Goal: Communication & Community: Answer question/provide support

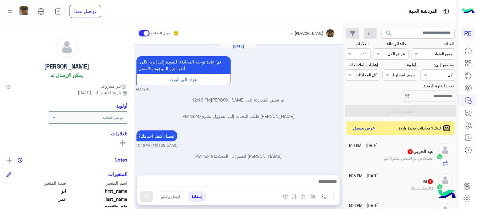
scroll to position [199, 0]
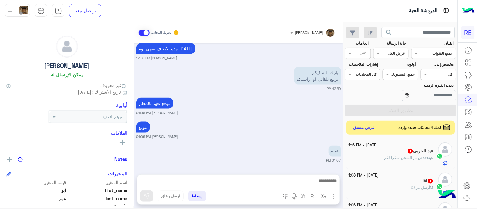
click at [372, 157] on div "عيد : خلاص تم الشحن شكرا لكم" at bounding box center [391, 160] width 85 height 11
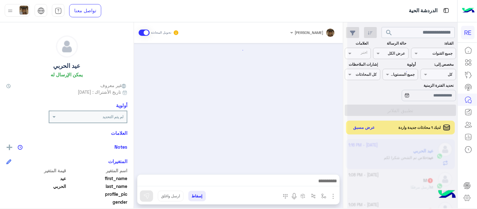
scroll to position [284, 0]
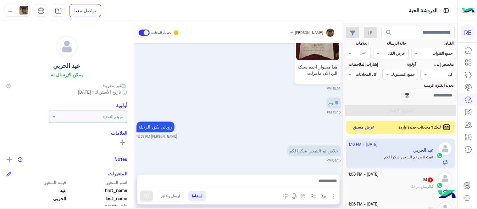
click at [364, 124] on button "عرض مسبق" at bounding box center [364, 127] width 26 height 8
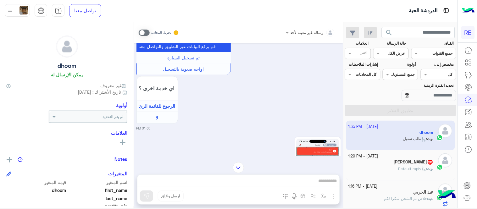
scroll to position [389, 0]
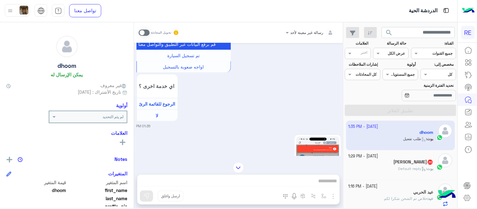
click at [312, 141] on img at bounding box center [317, 174] width 43 height 76
click at [243, 181] on div "رسالة غير معينة لأحد تحويل المحادثة [DATE] اي خدمة اخرى ؟ الرجوع للقائمة الرئ ل…" at bounding box center [238, 116] width 209 height 189
click at [147, 33] on span at bounding box center [144, 33] width 11 height 6
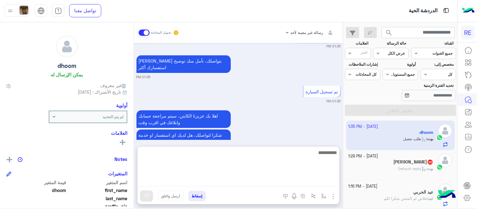
click at [214, 181] on textarea at bounding box center [238, 168] width 202 height 38
type textarea "*"
type textarea "**********"
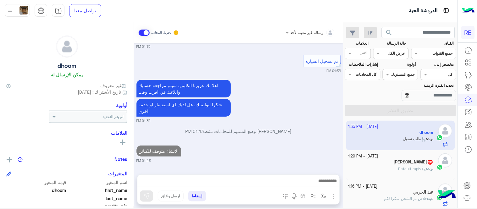
click at [209, 134] on div "[DATE] اي خدمة اخرى ؟ الرجوع للقائمة الرئ لا 02:42 PM dhoom غادر المحادثة 02:43…" at bounding box center [238, 105] width 209 height 125
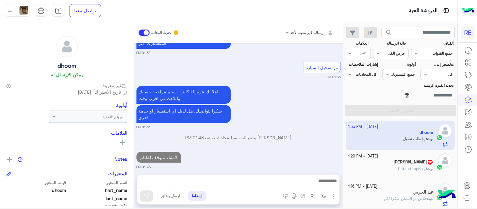
scroll to position [602, 0]
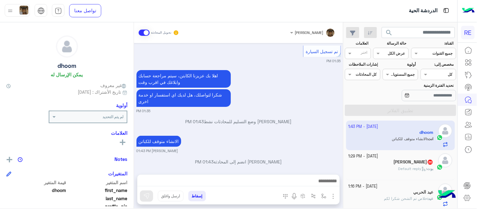
click at [134, 152] on mat-drawer "dhoom يمكن الإرسال له غير معروف تاريخ الأشتراك : [DATE] أولوية لم يتم التحديد ا…" at bounding box center [67, 116] width 134 height 189
click at [134, 153] on mat-drawer-container "[PERSON_NAME] تحويل المحادثة [DATE] اي خدمة اخرى ؟ الرجوع للقائمة الرئ لا 02:42…" at bounding box center [171, 116] width 343 height 189
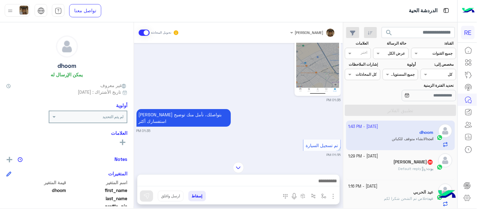
scroll to position [431, 0]
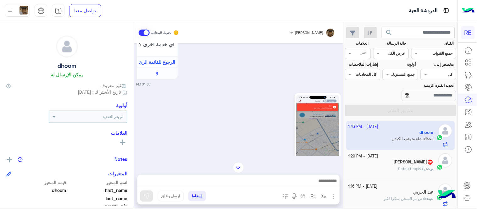
click at [268, 119] on div at bounding box center [300, 133] width 82 height 80
click at [407, 168] on span "Default reply" at bounding box center [412, 168] width 28 height 5
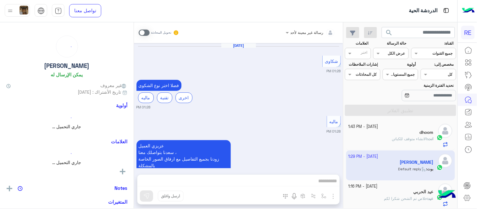
scroll to position [374, 0]
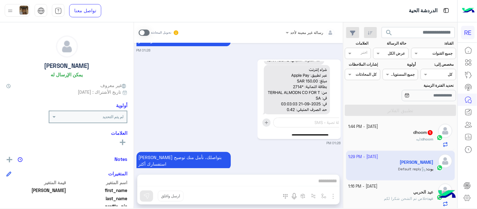
click at [237, 177] on div "رسالة غير معينة لأحد تحويل المحادثة [DATE] شكاوى 01:28 PM فضلا اختر نوع الشكوى …" at bounding box center [238, 116] width 209 height 189
click at [240, 178] on div "رسالة غير معينة لأحد تحويل المحادثة [DATE] شكاوى 01:28 PM فضلا اختر نوع الشكوى …" at bounding box center [238, 116] width 209 height 189
click at [143, 32] on span at bounding box center [144, 33] width 11 height 6
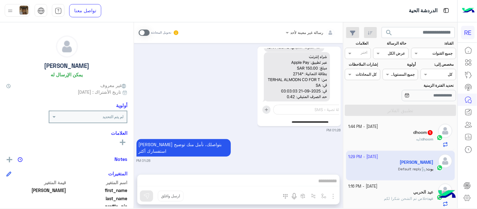
click at [244, 182] on div "رسالة غير معينة لأحد تحويل المحادثة [DATE] شكاوى 01:28 PM فضلا اختر نوع الشكوى …" at bounding box center [238, 116] width 209 height 189
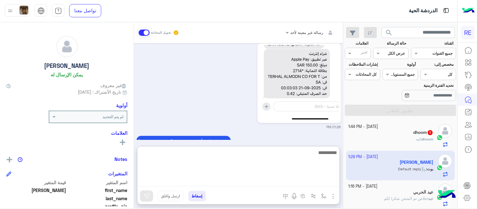
click at [244, 182] on textarea at bounding box center [238, 168] width 202 height 38
type textarea "**********"
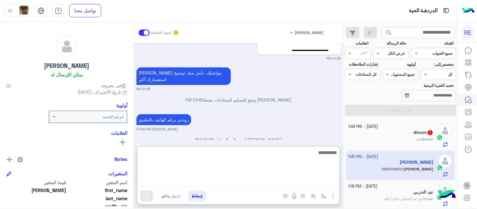
scroll to position [483, 0]
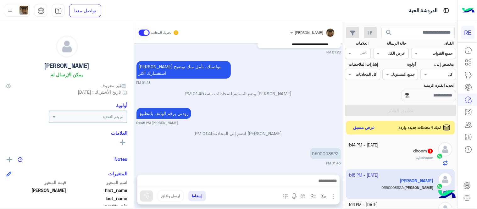
click at [275, 142] on div "[PERSON_NAME] تحويل المحادثة [DATE] شكاوى 01:28 PM فضلا اختر نوع الشكوى ماليه ت…" at bounding box center [238, 116] width 209 height 189
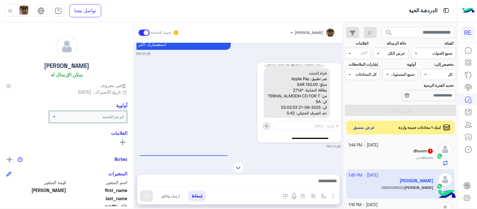
scroll to position [368, 0]
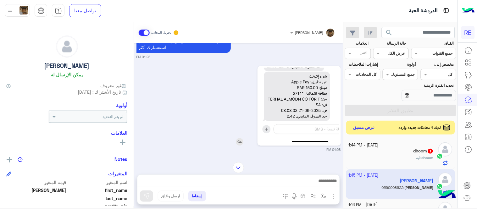
click at [300, 99] on img at bounding box center [299, 106] width 80 height 76
click at [316, 157] on div "[PERSON_NAME] بتواصلك، نأمل منك توضيح استفسارك أكثر 01:28 PM" at bounding box center [238, 170] width 204 height 26
click at [370, 156] on div "dhoom : ليه" at bounding box center [391, 160] width 85 height 11
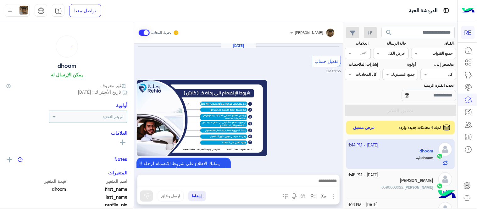
scroll to position [462, 0]
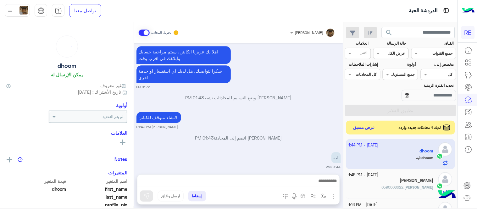
click at [378, 184] on div "[PERSON_NAME]" at bounding box center [391, 181] width 85 height 7
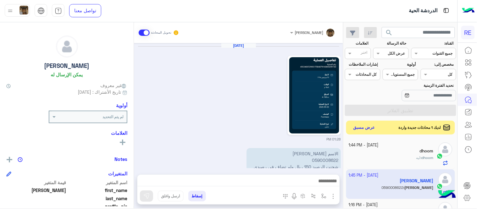
scroll to position [263, 0]
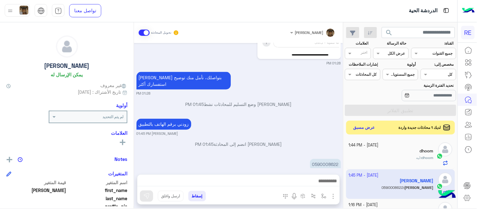
click at [378, 184] on app-inbox-user "[DATE] - 1:45 PM [PERSON_NAME] : 0590008622" at bounding box center [400, 184] width 109 height 30
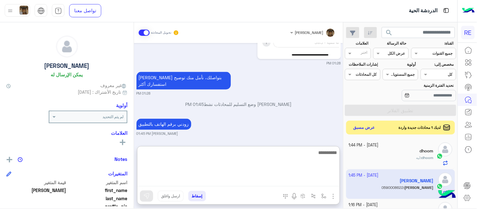
click at [306, 181] on textarea at bounding box center [238, 168] width 202 height 38
type textarea "**********"
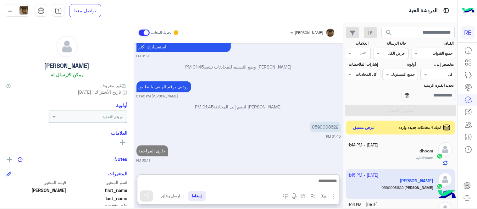
scroll to position [301, 0]
click at [406, 154] on div "dhoom" at bounding box center [391, 151] width 85 height 7
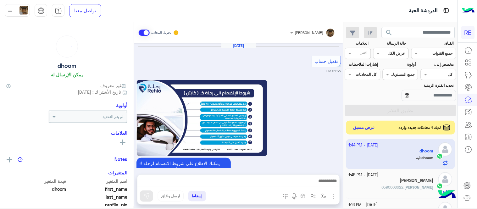
scroll to position [462, 0]
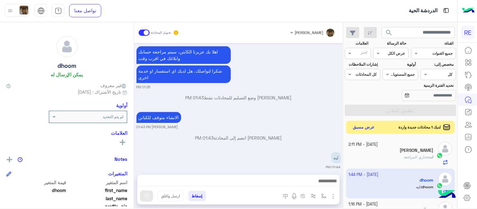
click at [359, 126] on button "عرض مسبق" at bounding box center [364, 127] width 26 height 8
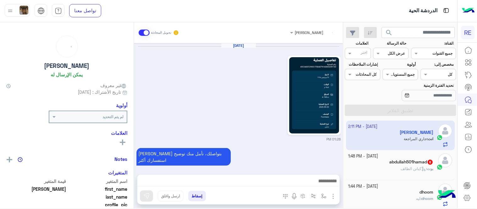
scroll to position [224, 0]
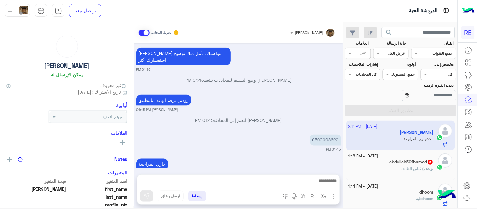
click at [366, 168] on div "بوت : كباتن الطائف" at bounding box center [391, 171] width 85 height 11
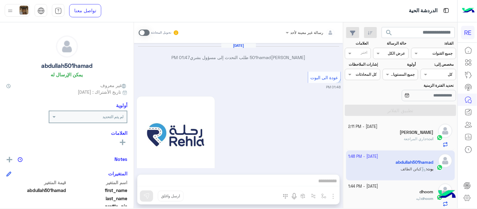
scroll to position [461, 0]
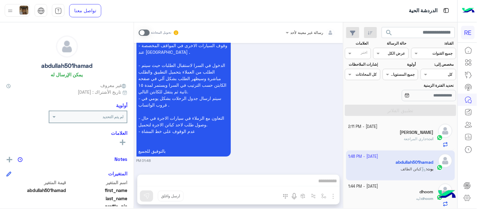
click at [143, 35] on span at bounding box center [144, 33] width 11 height 6
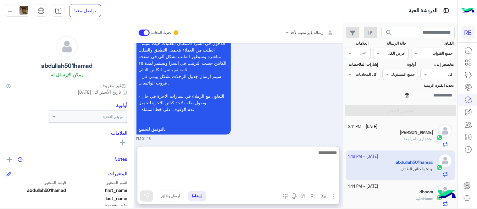
click at [255, 182] on textarea at bounding box center [238, 168] width 202 height 38
type textarea "**********"
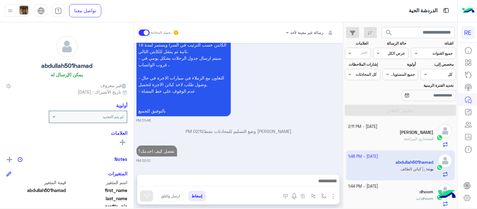
scroll to position [501, 0]
click at [329, 96] on div "[DATE] [PERSON_NAME]501hamad طلب التحدث إلى مسؤول بشري 01:47 PM عودة الى البوت …" at bounding box center [238, 105] width 209 height 125
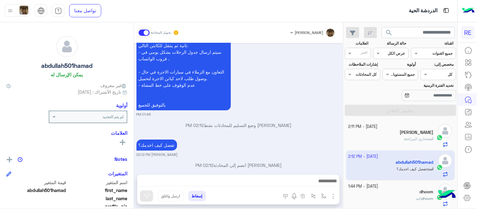
scroll to position [517, 0]
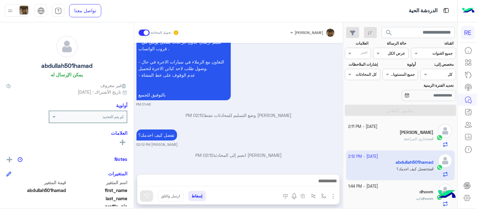
click at [307, 135] on div "تفضل كيف اخدمك؟ [PERSON_NAME] 02:12 PM" at bounding box center [238, 137] width 204 height 19
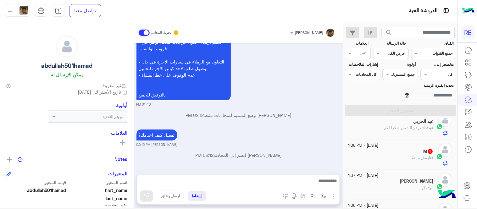
scroll to position [112, 0]
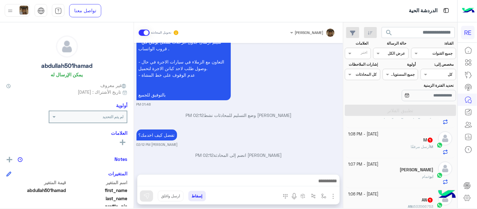
click at [388, 139] on div "M 1" at bounding box center [391, 140] width 85 height 7
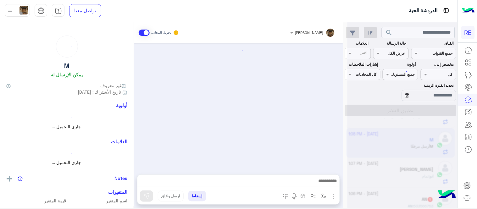
scroll to position [177, 0]
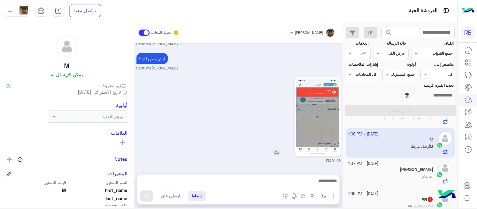
click at [318, 119] on img at bounding box center [317, 117] width 43 height 76
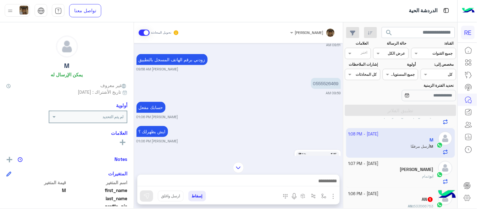
scroll to position [95, 0]
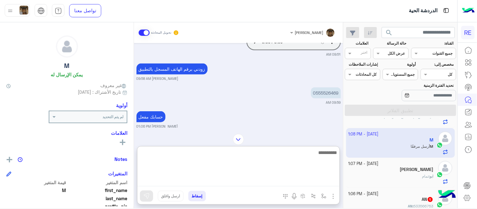
click at [252, 180] on textarea at bounding box center [238, 168] width 202 height 38
type textarea "*"
type textarea "**********"
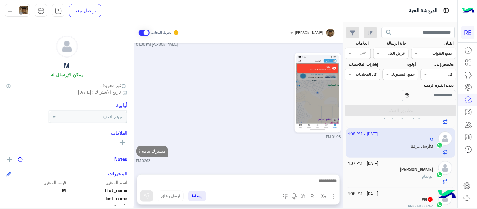
scroll to position [201, 0]
click at [308, 142] on div "[PERSON_NAME] تحويل المحادثة [DATE] M طلب التحدث إلى مسؤول بشري 08:39 AM تم تعي…" at bounding box center [238, 116] width 209 height 189
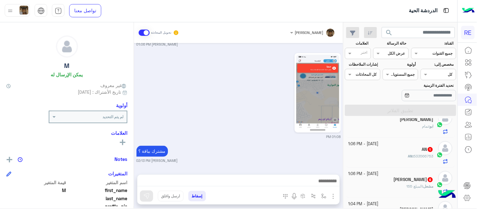
scroll to position [164, 0]
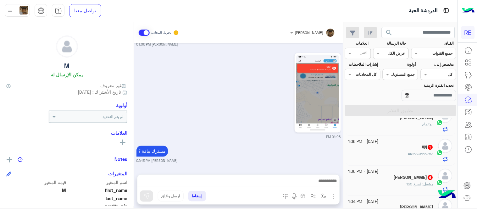
click at [383, 158] on div "AN : 533566753" at bounding box center [391, 156] width 85 height 11
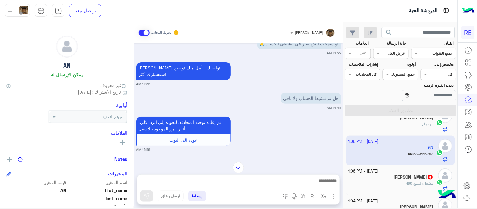
scroll to position [112, 0]
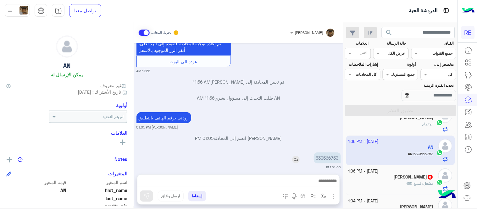
click at [329, 152] on p "533566753" at bounding box center [327, 157] width 27 height 11
copy p "533566753"
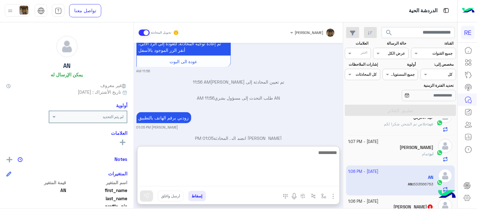
click at [265, 182] on textarea at bounding box center [238, 168] width 202 height 38
type textarea "**********"
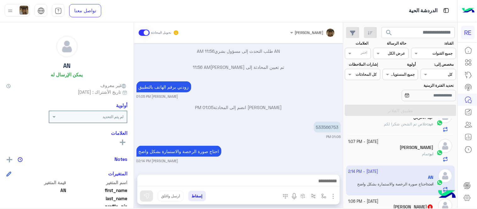
scroll to position [136, 0]
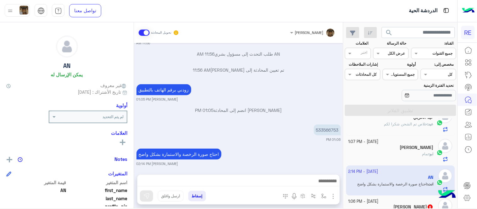
click at [285, 134] on div "[DATE] تم إلغاء تخصيص المحادثة تلقائيًا وإغلاقها بواسطة النظام 11:20 AM لو سمحت…" at bounding box center [238, 105] width 209 height 125
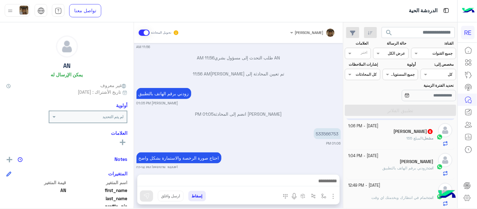
scroll to position [242, 0]
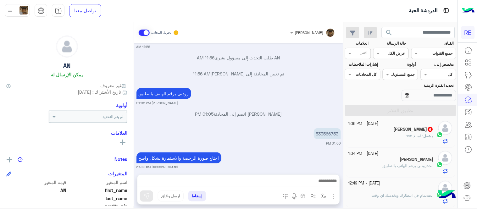
click at [392, 130] on div "[PERSON_NAME] 6" at bounding box center [391, 130] width 85 height 7
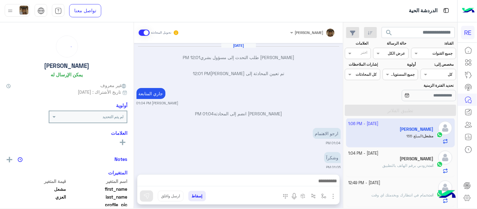
scroll to position [148, 0]
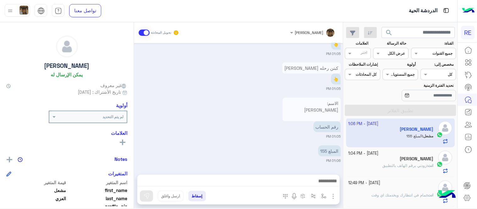
click at [301, 115] on p "الاسم: [PERSON_NAME] البنك:: البنك الأهلي السعودي الآيبان: [FINANCIAL_ID] رقم ا…" at bounding box center [312, 146] width 58 height 97
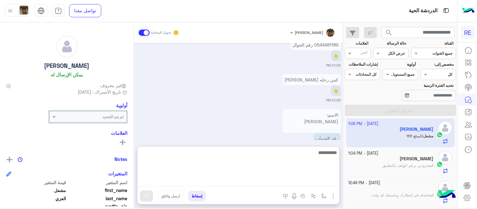
click at [239, 181] on textarea at bounding box center [238, 168] width 202 height 38
type textarea "**********"
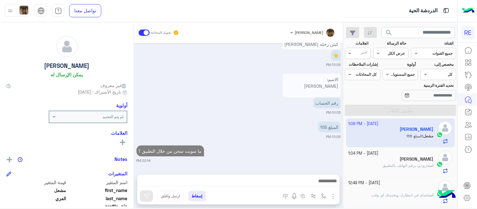
click at [334, 119] on div "[DATE] تم تعيين المحادثة إلى [PERSON_NAME] 12:01 PM [PERSON_NAME] طلب التحدث إل…" at bounding box center [238, 105] width 209 height 125
drag, startPoint x: 346, startPoint y: 163, endPoint x: 329, endPoint y: 163, distance: 17.3
click at [329, 163] on mat-drawer-container "search القناة: القناه جميع القنوات حالة الرسالة القناه عرض الكل العلامات اختر م…" at bounding box center [228, 116] width 457 height 189
click at [329, 163] on div "[DATE] تم تعيين المحادثة إلى [PERSON_NAME] 12:01 PM [PERSON_NAME] طلب التحدث إل…" at bounding box center [238, 105] width 209 height 125
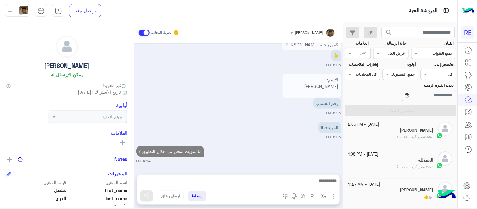
scroll to position [3, 0]
click at [384, 134] on div "بوت : شكرا لك رسالة" at bounding box center [391, 138] width 85 height 11
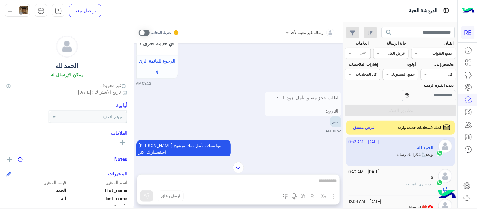
scroll to position [441, 0]
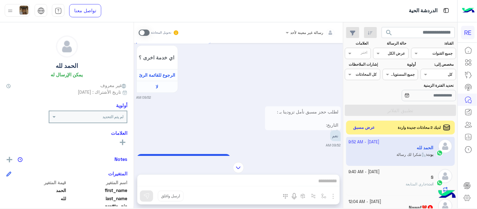
click at [314, 130] on p "لطلب حجز مسبق نأمل تزودينا بـ : التاريخ: الساعة: اسم العميل: رقم العميل: موقع ا…" at bounding box center [303, 184] width 76 height 156
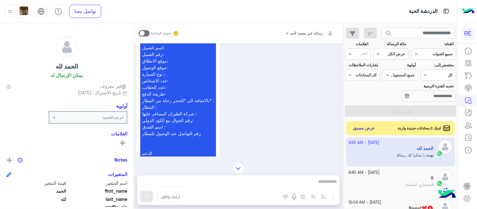
scroll to position [307, 0]
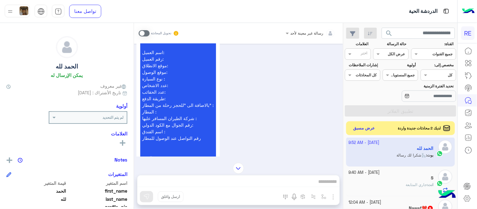
click at [146, 32] on span at bounding box center [144, 33] width 11 height 6
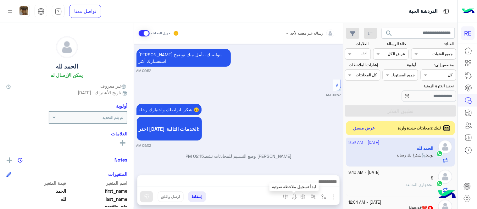
scroll to position [546, 0]
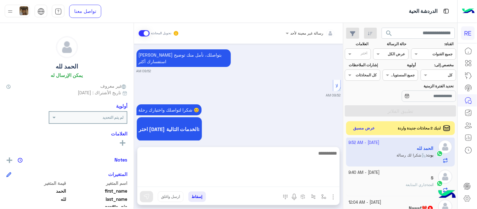
click at [280, 183] on textarea at bounding box center [238, 168] width 202 height 38
type textarea "**********"
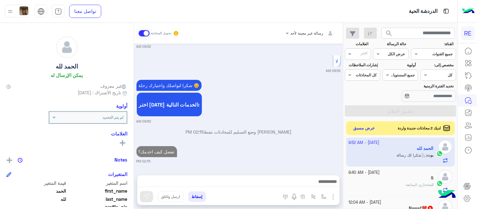
click at [344, 118] on app-inbox-users-filters "search القناة: القناه جميع القنوات حالة الرسالة القناه عرض الكل العلامات اختر م…" at bounding box center [401, 71] width 114 height 96
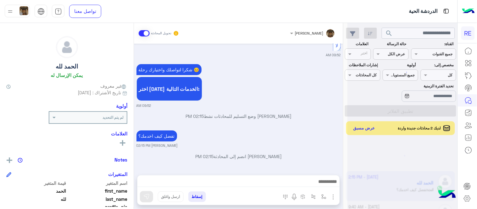
scroll to position [3, 0]
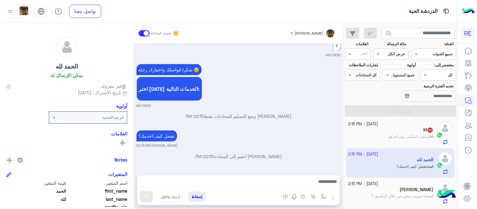
click at [386, 136] on div "M : وصلت المكتب ولم اجدكم" at bounding box center [391, 139] width 85 height 11
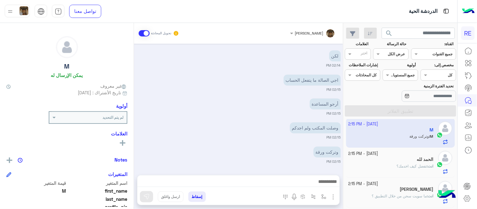
scroll to position [457, 0]
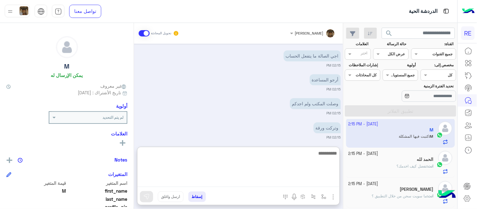
click at [232, 182] on textarea at bounding box center [238, 168] width 202 height 38
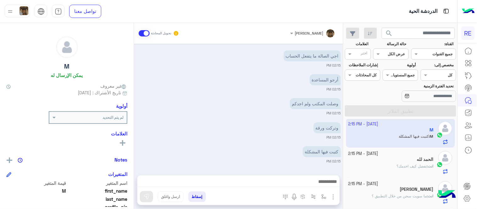
click at [201, 139] on small "02:15 PM" at bounding box center [238, 137] width 204 height 5
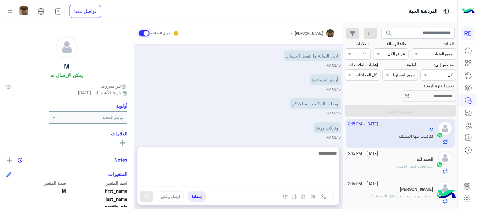
click at [216, 179] on textarea at bounding box center [238, 168] width 202 height 38
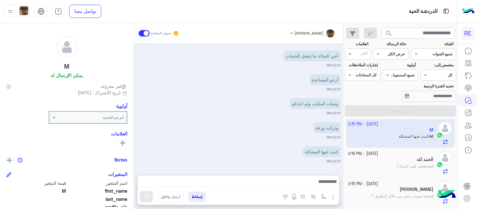
click at [229, 121] on div "وتركت ورقة 02:15 PM" at bounding box center [238, 130] width 204 height 19
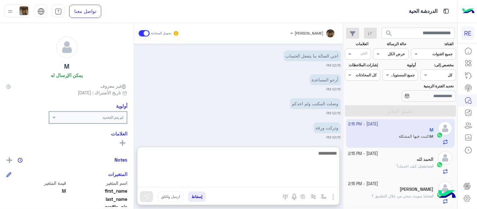
click at [167, 178] on textarea at bounding box center [238, 168] width 202 height 38
type textarea "**********"
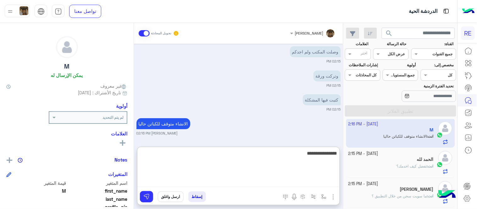
scroll to position [533, 0]
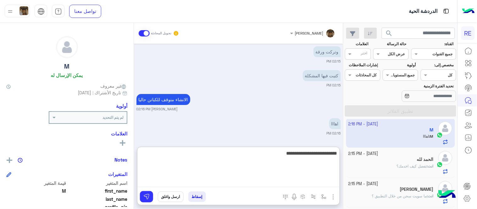
click at [296, 153] on textarea "**********" at bounding box center [238, 168] width 202 height 38
click at [255, 152] on textarea "**********" at bounding box center [238, 168] width 202 height 38
click at [295, 155] on textarea "**********" at bounding box center [238, 168] width 202 height 38
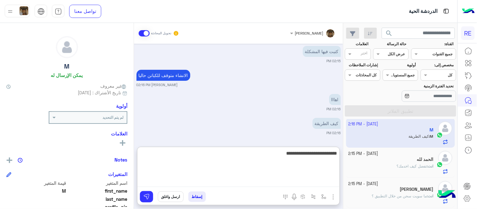
click at [268, 152] on textarea "**********" at bounding box center [238, 168] width 202 height 38
type textarea "**********"
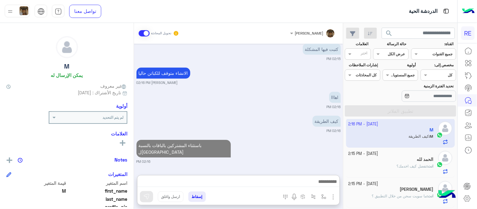
click at [282, 114] on div "[DATE] تفضل كيف اخدمك؟ [PERSON_NAME] 09:51 AM [PERSON_NAME] انضم إلى المحادثة 0…" at bounding box center [238, 106] width 209 height 125
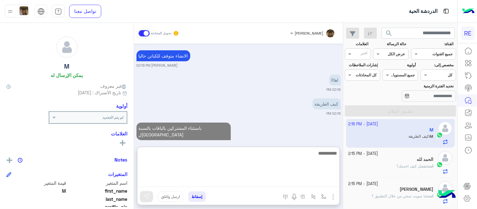
click at [235, 181] on textarea at bounding box center [238, 168] width 202 height 38
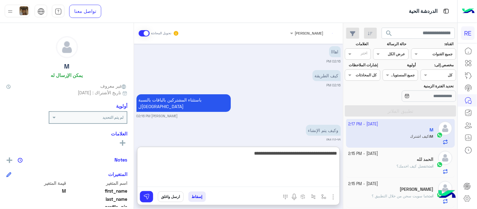
scroll to position [629, 0]
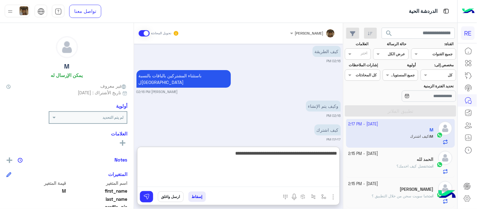
type textarea "**********"
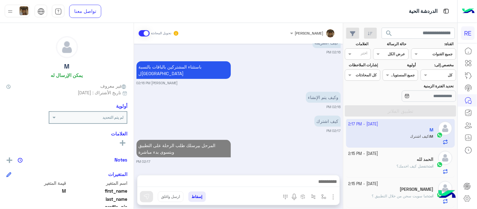
click at [300, 121] on div "[DATE] تفضل كيف اخدمك؟ [PERSON_NAME] 09:51 AM [PERSON_NAME] انضم إلى المحادثة 0…" at bounding box center [238, 106] width 209 height 125
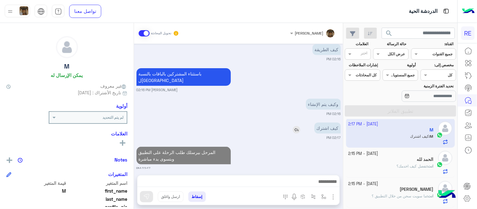
scroll to position [631, 0]
click at [299, 126] on img at bounding box center [297, 130] width 8 height 8
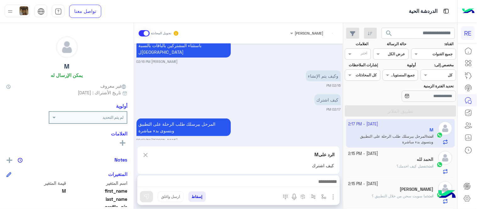
scroll to position [660, 0]
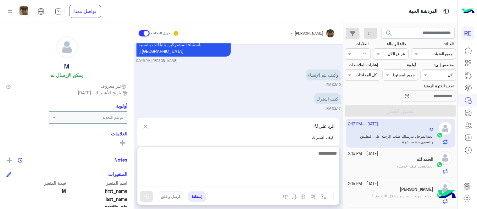
click at [239, 181] on textarea at bounding box center [238, 168] width 202 height 38
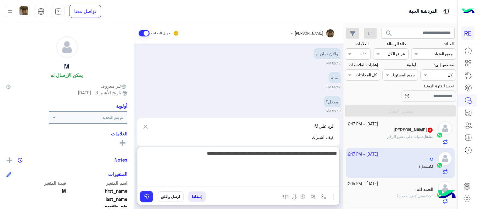
scroll to position [784, 0]
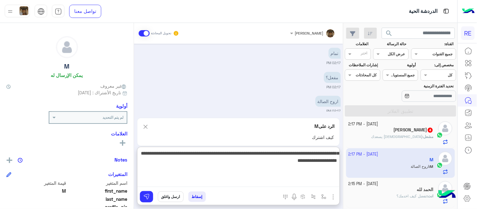
click at [316, 163] on textarea "**********" at bounding box center [238, 168] width 202 height 38
type textarea "**********"
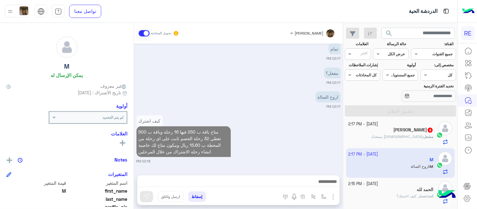
scroll to position [782, 0]
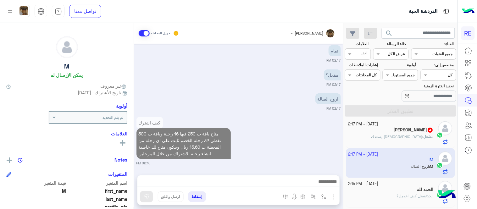
click at [322, 105] on div "[DATE] تفضل كيف اخدمك؟ [PERSON_NAME] 09:51 AM [PERSON_NAME] انضم إلى المحادثة 0…" at bounding box center [238, 106] width 209 height 125
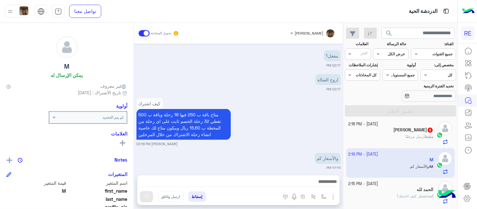
scroll to position [830, 0]
